Goal: Find specific page/section: Find specific page/section

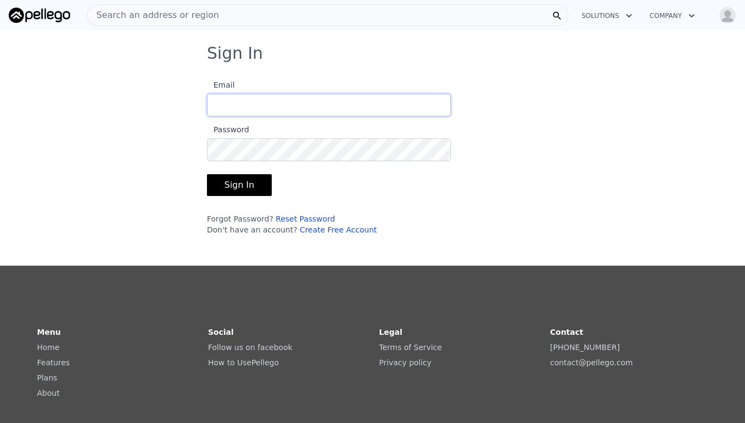
type input "[EMAIL_ADDRESS][DOMAIN_NAME]"
click at [226, 188] on button "Sign In" at bounding box center [239, 185] width 65 height 22
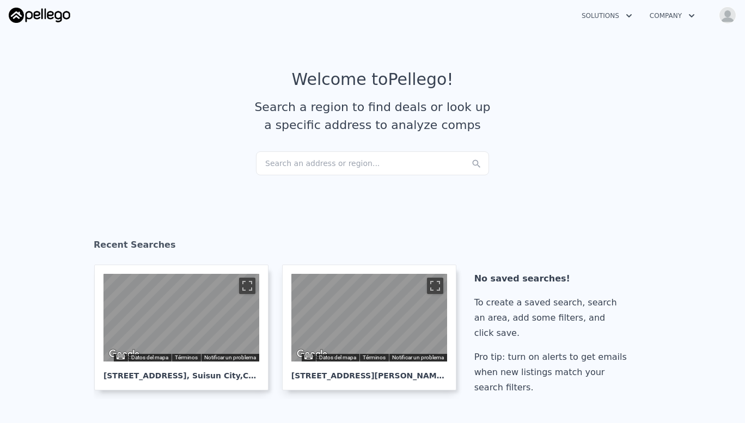
click at [311, 161] on div "Search an address or region..." at bounding box center [372, 163] width 233 height 24
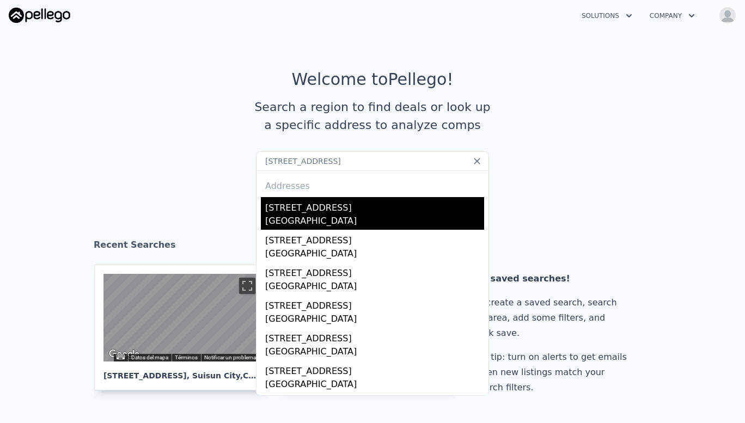
type input "[STREET_ADDRESS]"
click at [305, 212] on div "[STREET_ADDRESS]" at bounding box center [374, 205] width 219 height 17
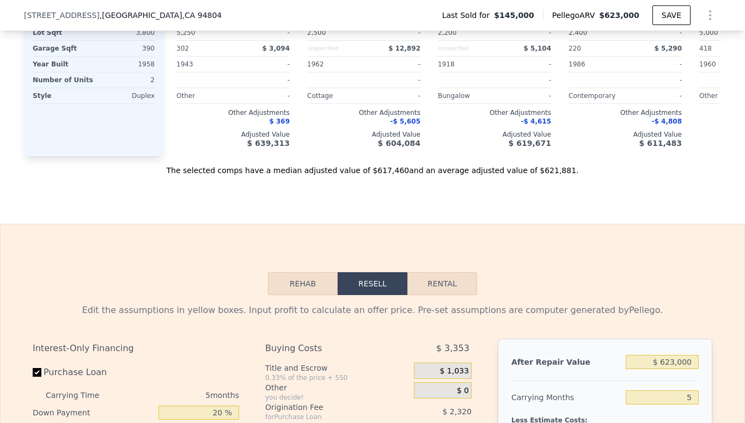
scroll to position [1371, 0]
